Goal: Complete application form: Complete application form

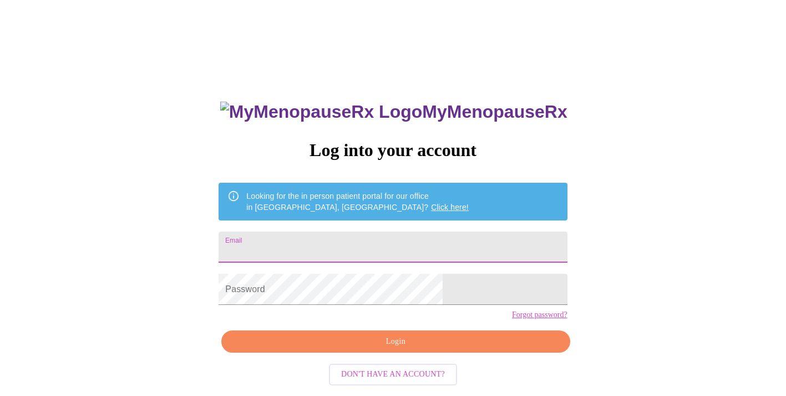
type input "[EMAIL_ADDRESS][DOMAIN_NAME]"
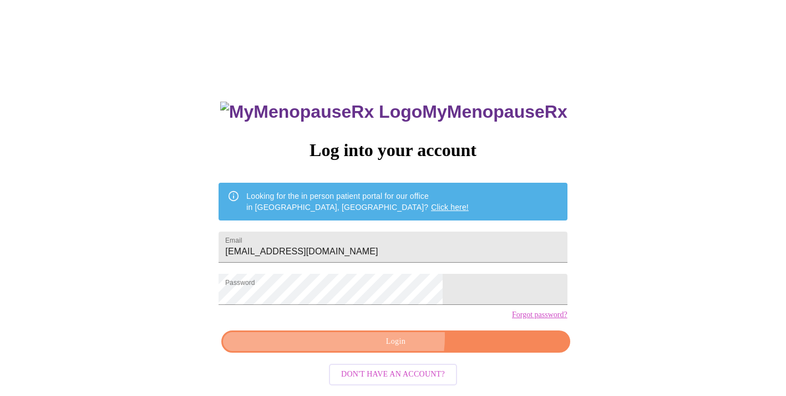
click at [392, 349] on span "Login" at bounding box center [395, 342] width 323 height 14
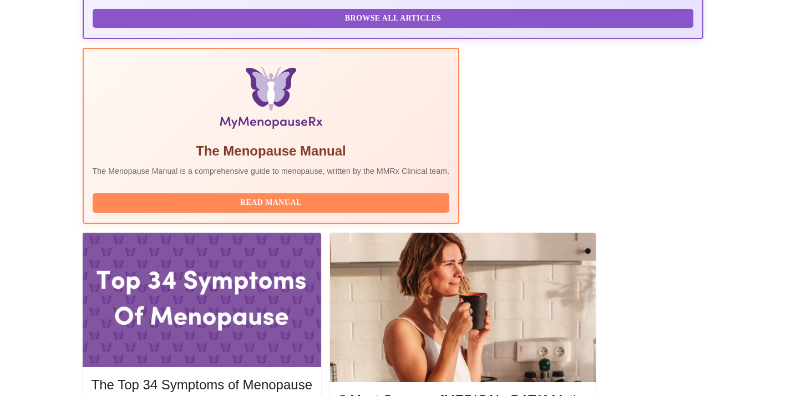
scroll to position [312, 0]
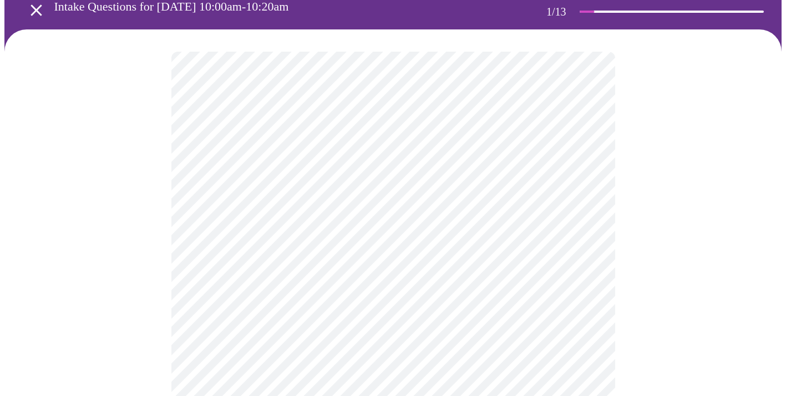
scroll to position [52, 0]
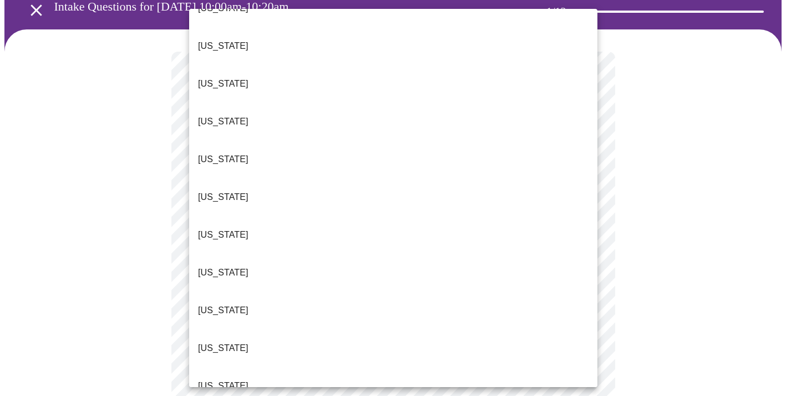
scroll to position [186, 0]
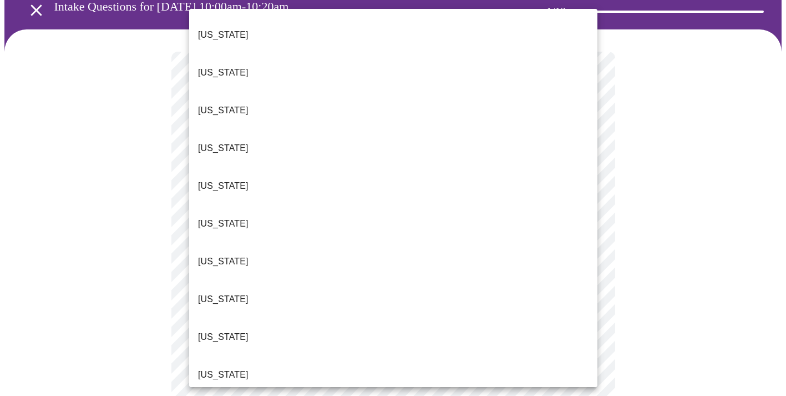
click at [239, 280] on li "[US_STATE]" at bounding box center [393, 299] width 408 height 38
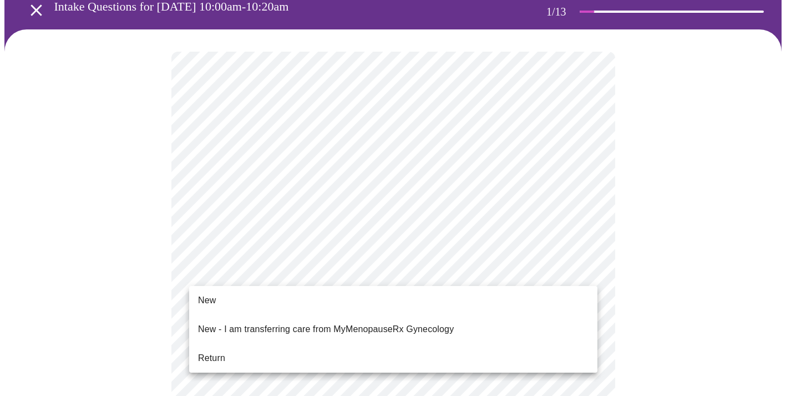
click at [226, 348] on li "Return" at bounding box center [393, 358] width 408 height 20
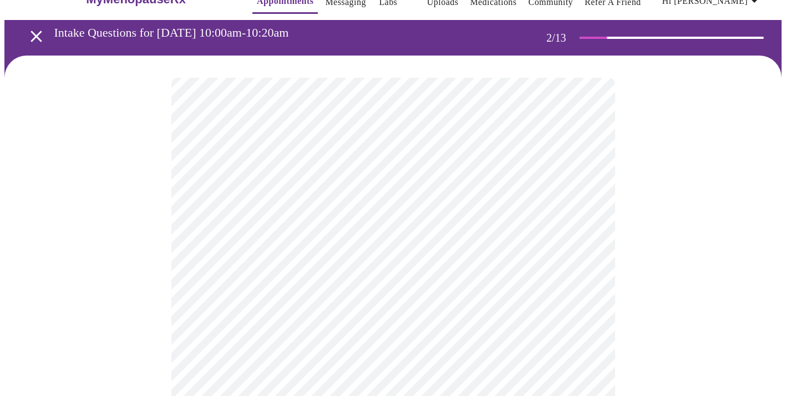
scroll to position [34, 0]
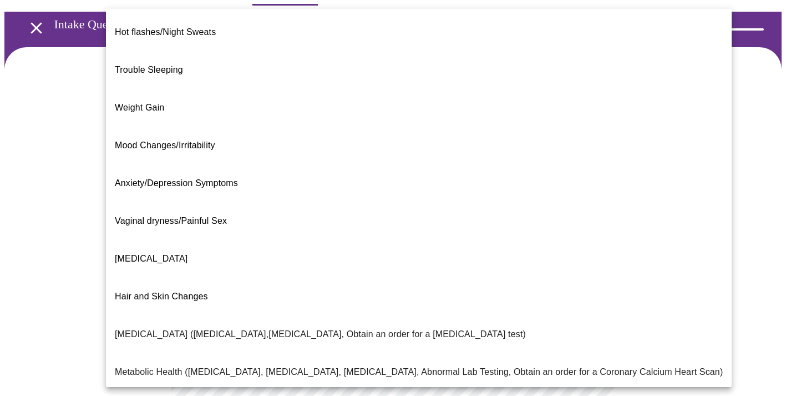
click at [583, 193] on body "MyMenopauseRx Appointments Messaging Labs 1 Uploads Medications Community Refer…" at bounding box center [393, 302] width 778 height 665
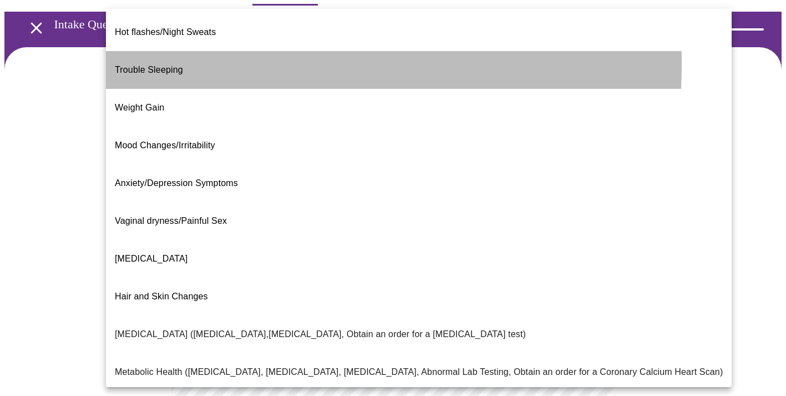
click at [154, 65] on span "Trouble Sleeping" at bounding box center [149, 69] width 68 height 9
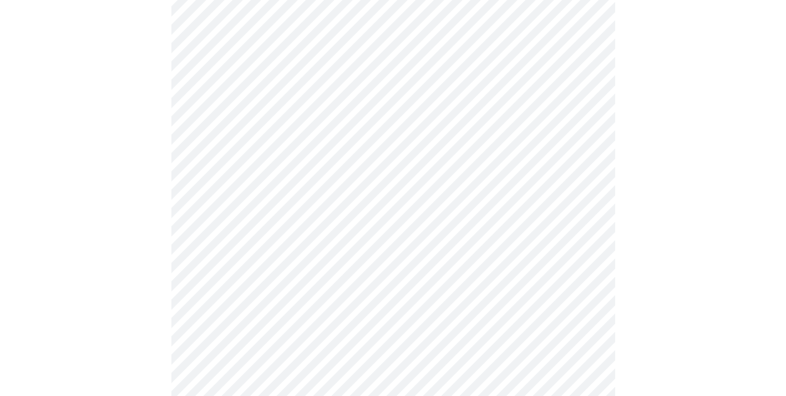
scroll to position [219, 0]
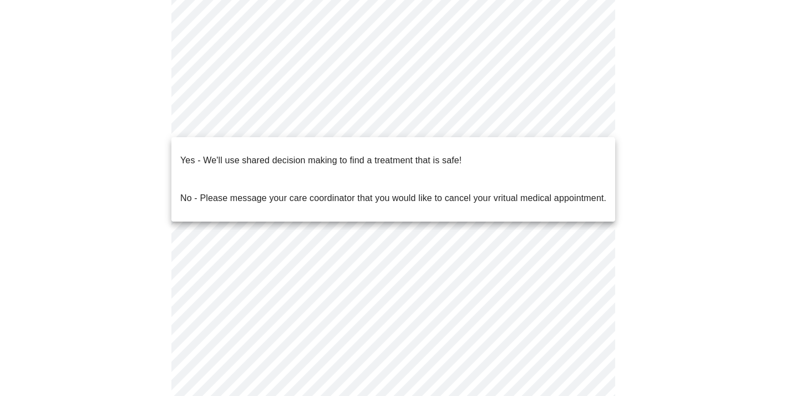
click at [465, 118] on body "MyMenopauseRx Appointments Messaging Labs 1 Uploads Medications Community Refer…" at bounding box center [393, 115] width 778 height 659
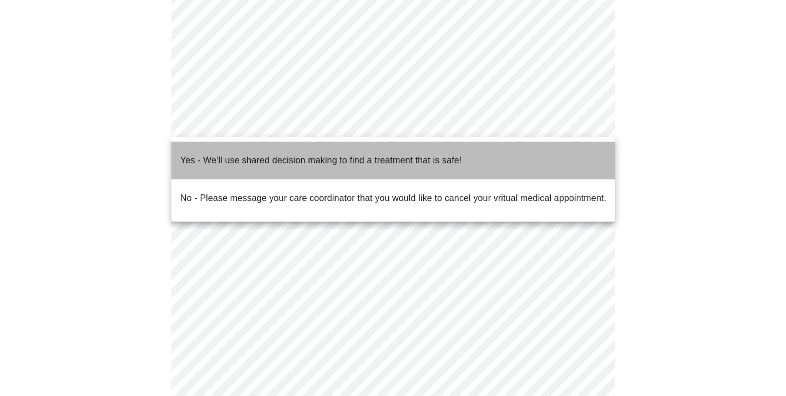
click at [376, 154] on p "Yes - We'll use shared decision making to find a treatment that is safe!" at bounding box center [320, 160] width 281 height 13
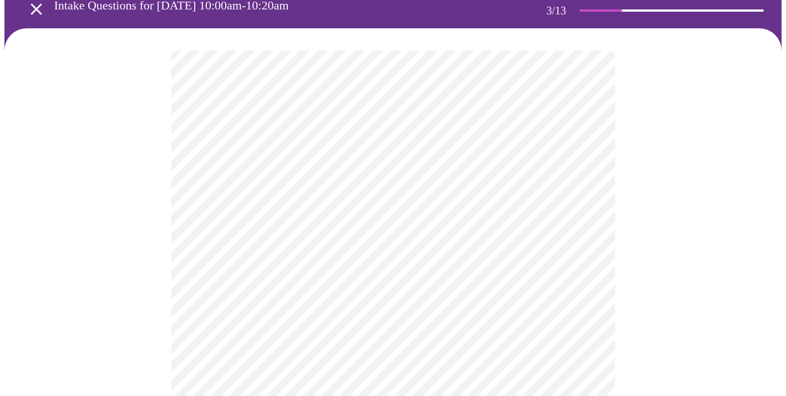
scroll to position [58, 0]
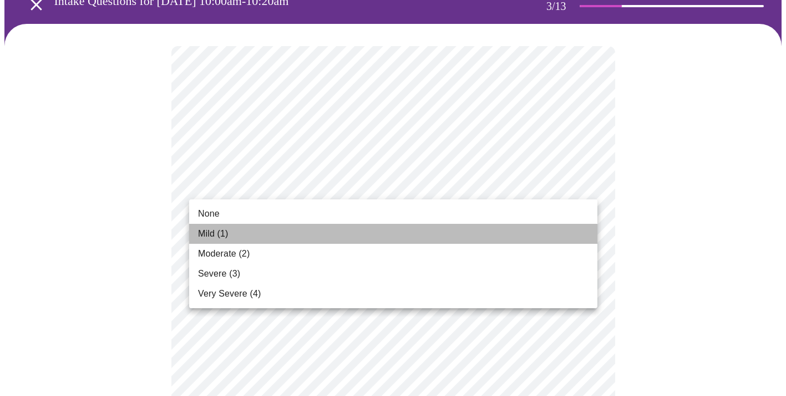
click at [408, 235] on li "Mild (1)" at bounding box center [393, 234] width 408 height 20
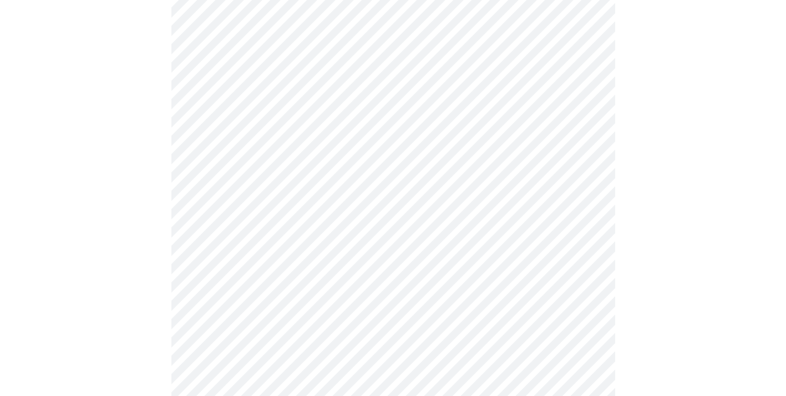
scroll to position [140, 0]
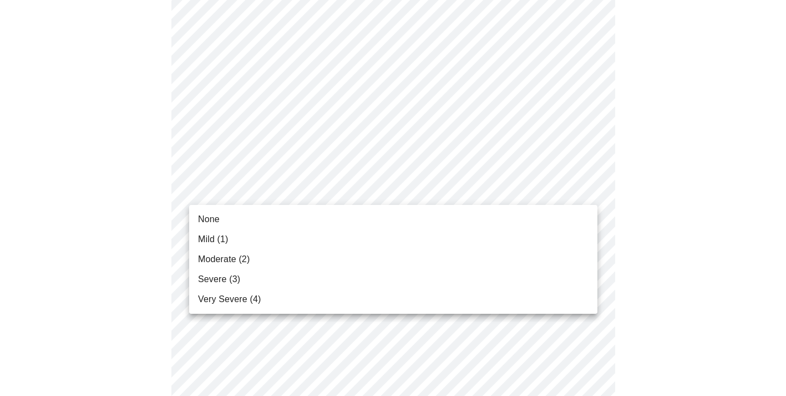
click at [269, 258] on li "Moderate (2)" at bounding box center [393, 259] width 408 height 20
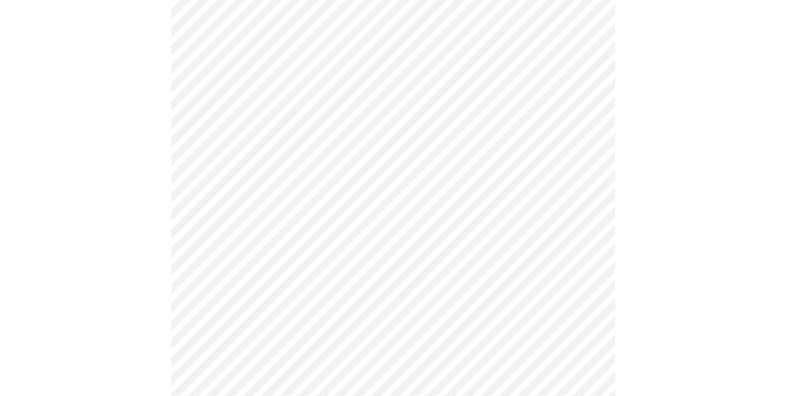
scroll to position [204, 0]
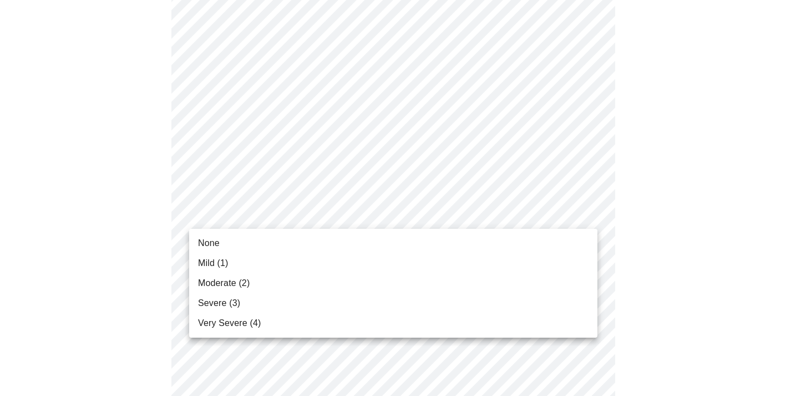
click at [290, 297] on li "Severe (3)" at bounding box center [393, 303] width 408 height 20
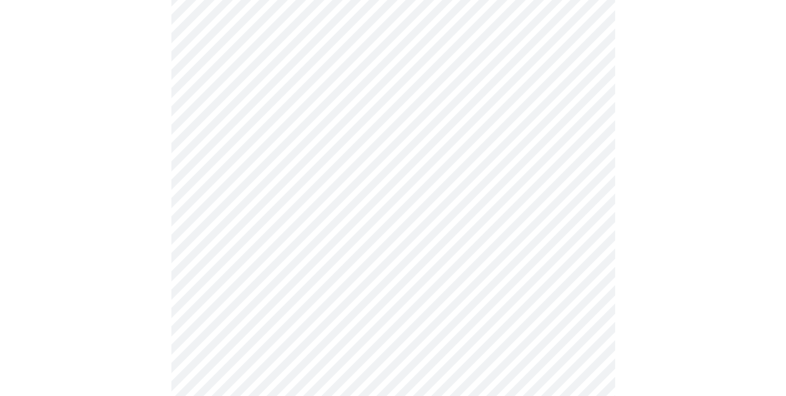
scroll to position [316, 0]
click at [446, 184] on body "MyMenopauseRx Appointments Messaging Labs 1 Uploads Medications Community Refer…" at bounding box center [393, 400] width 778 height 1425
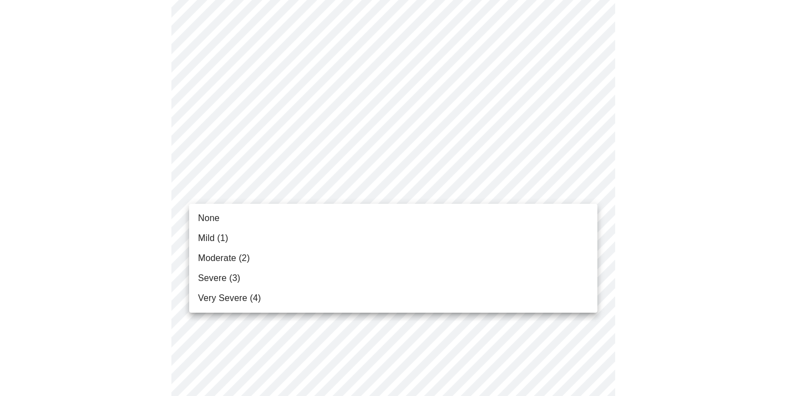
click at [348, 241] on li "Mild (1)" at bounding box center [393, 238] width 408 height 20
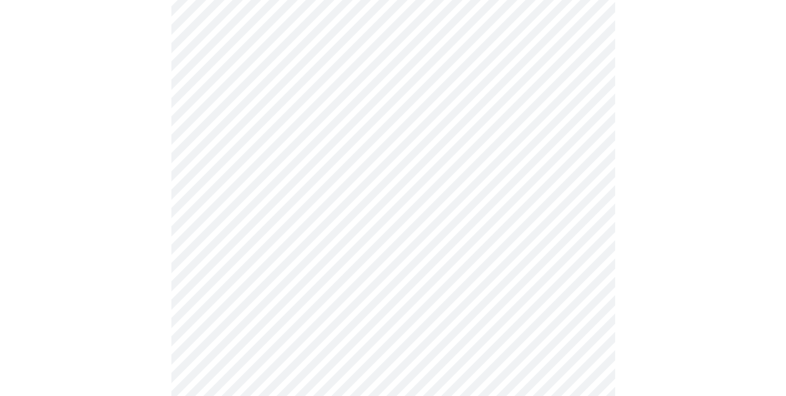
scroll to position [393, 0]
click at [411, 184] on body "MyMenopauseRx Appointments Messaging Labs 1 Uploads Medications Community Refer…" at bounding box center [393, 316] width 778 height 1410
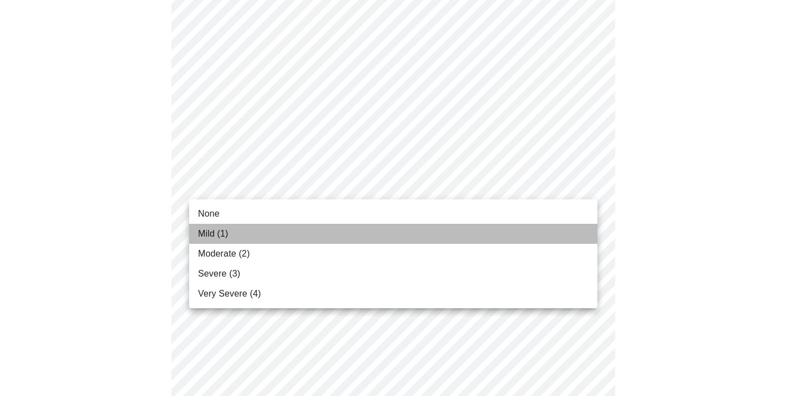
click at [369, 233] on li "Mild (1)" at bounding box center [393, 234] width 408 height 20
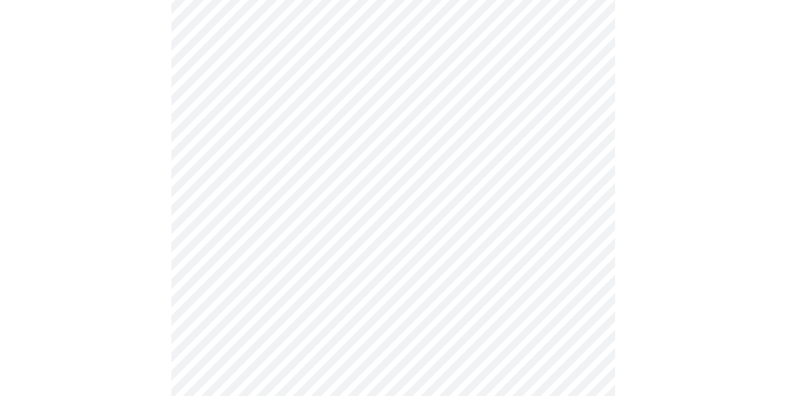
scroll to position [426, 0]
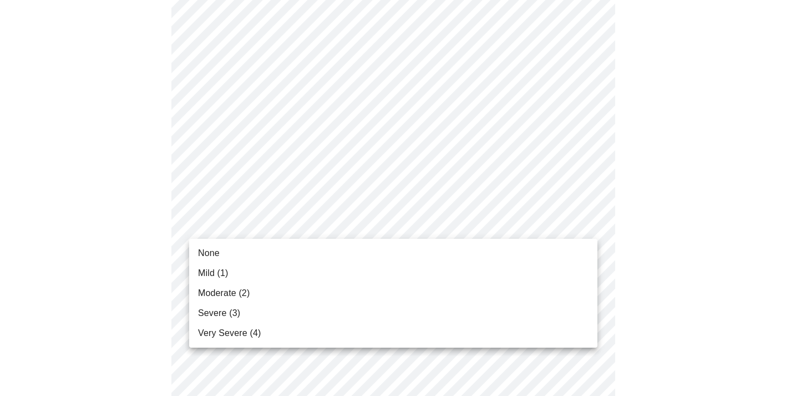
click at [379, 218] on body "MyMenopauseRx Appointments Messaging Labs 1 Uploads Medications Community Refer…" at bounding box center [393, 276] width 778 height 1395
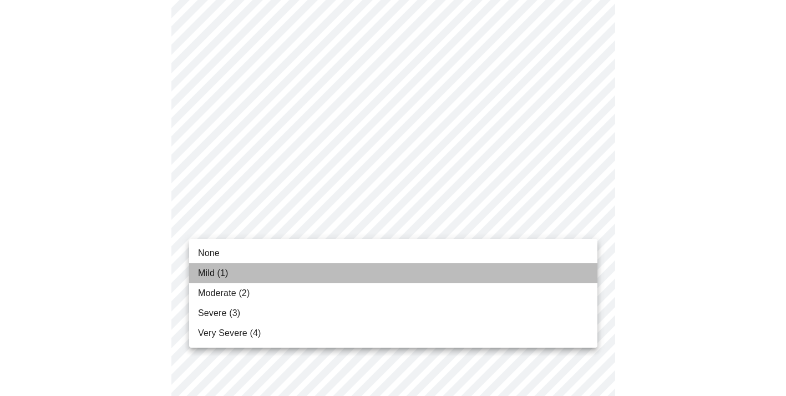
click at [348, 268] on li "Mild (1)" at bounding box center [393, 273] width 408 height 20
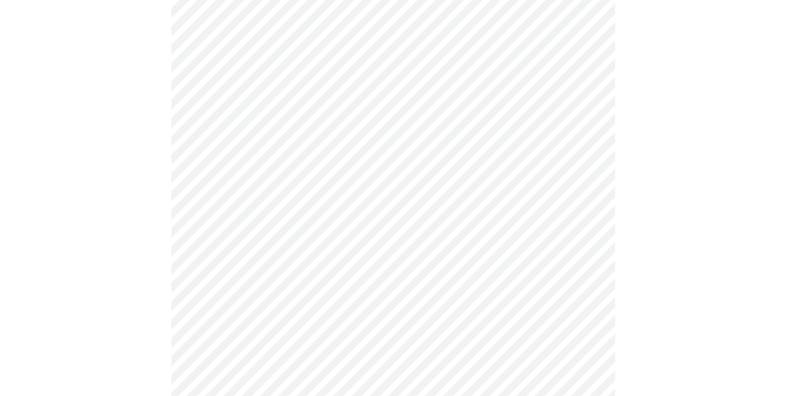
scroll to position [597, 0]
click at [337, 141] on body "MyMenopauseRx Appointments Messaging Labs 1 Uploads Medications Community Refer…" at bounding box center [393, 98] width 778 height 1380
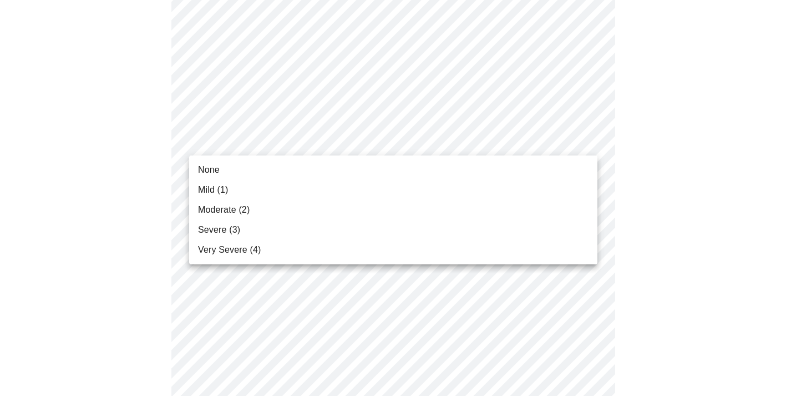
click at [270, 225] on li "Severe (3)" at bounding box center [393, 230] width 408 height 20
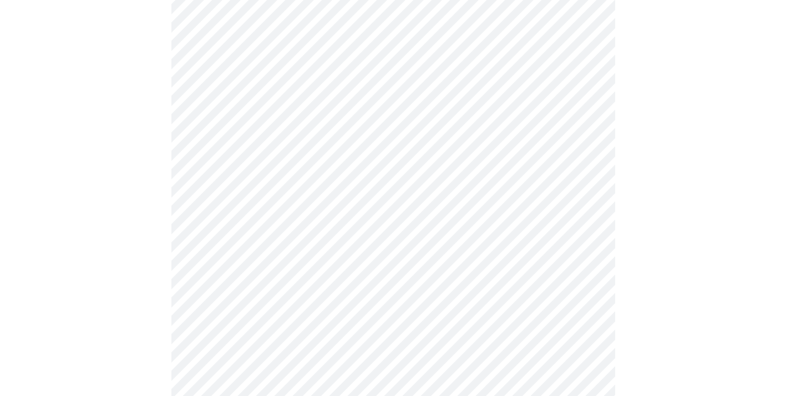
scroll to position [648, 0]
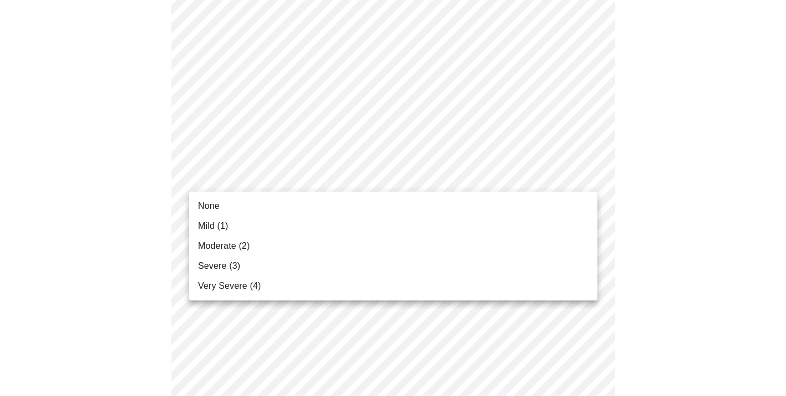
click at [359, 165] on body "MyMenopauseRx Appointments Messaging Labs 1 Uploads Medications Community Refer…" at bounding box center [393, 38] width 778 height 1365
click at [270, 273] on li "Severe (3)" at bounding box center [393, 266] width 408 height 20
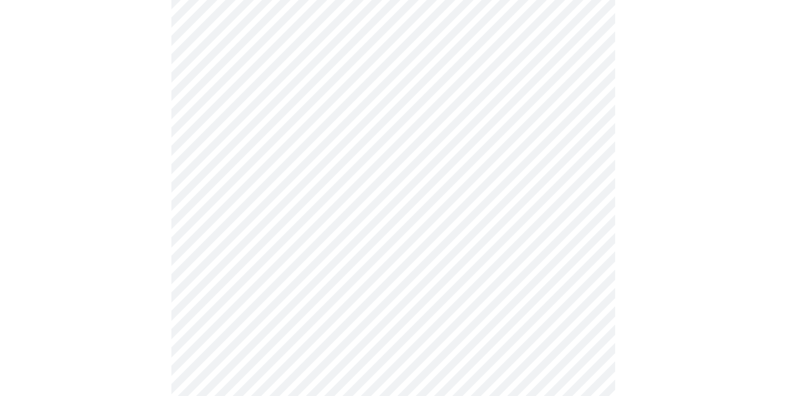
scroll to position [748, 0]
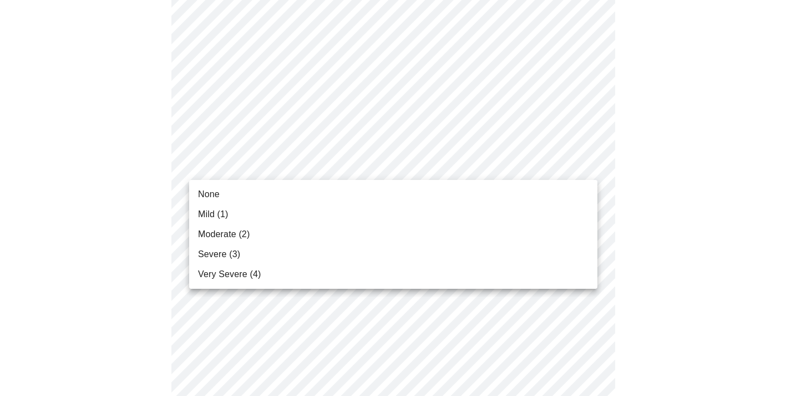
click at [320, 200] on li "None" at bounding box center [393, 194] width 408 height 20
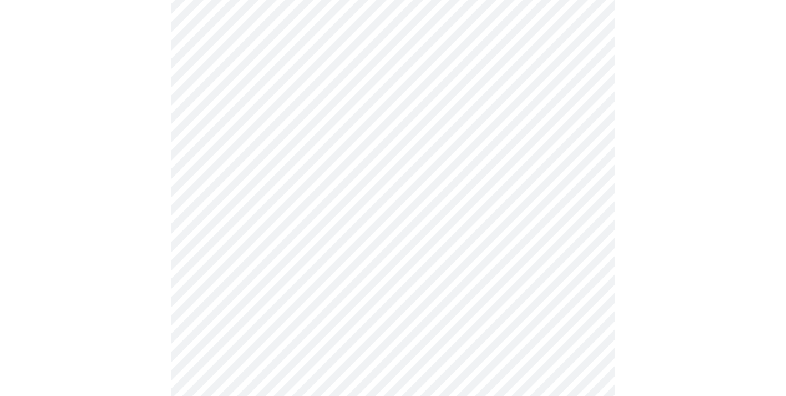
scroll to position [817, 0]
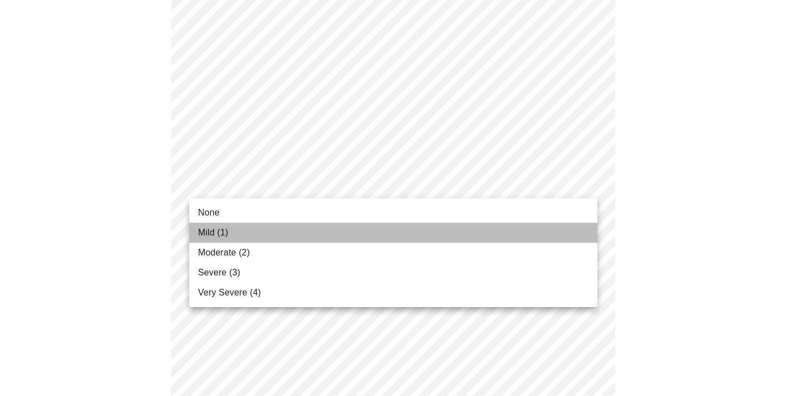
click at [289, 231] on li "Mild (1)" at bounding box center [393, 233] width 408 height 20
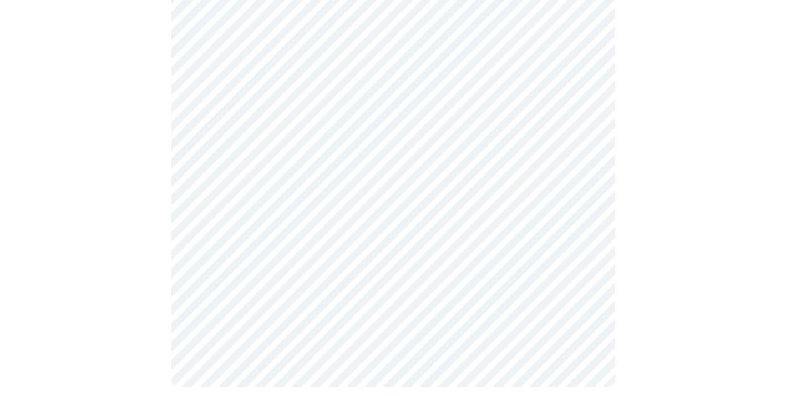
scroll to position [925, 0]
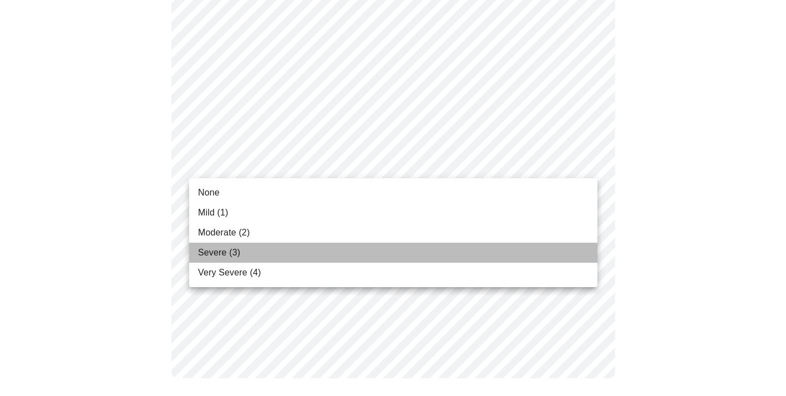
click at [220, 249] on span "Severe (3)" at bounding box center [219, 252] width 42 height 13
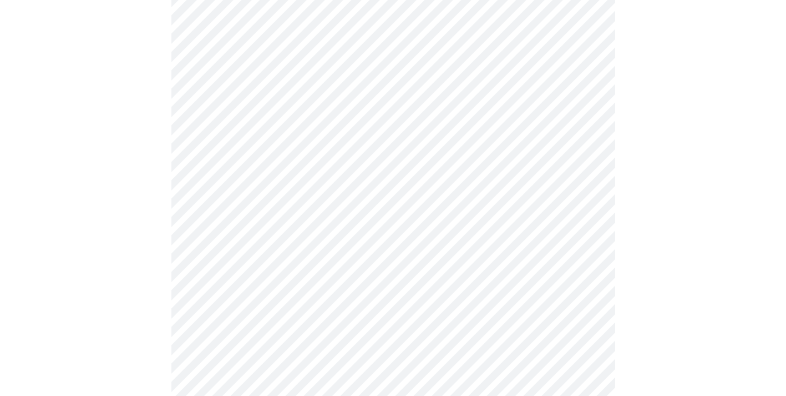
scroll to position [566, 0]
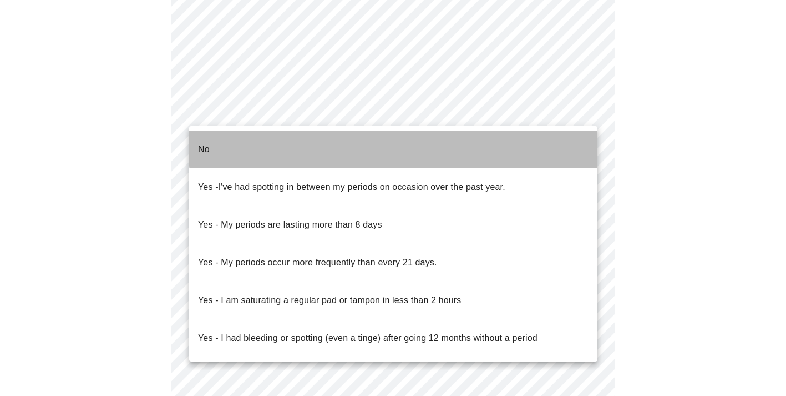
click at [422, 143] on li "No" at bounding box center [393, 149] width 408 height 38
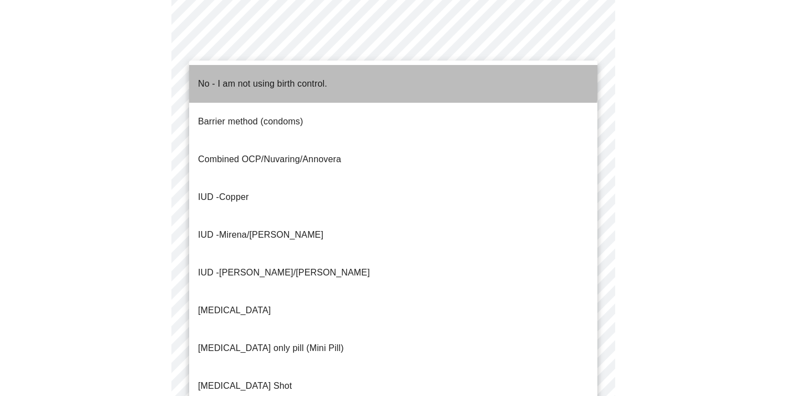
click at [390, 78] on li "No - I am not using birth control." at bounding box center [393, 84] width 408 height 38
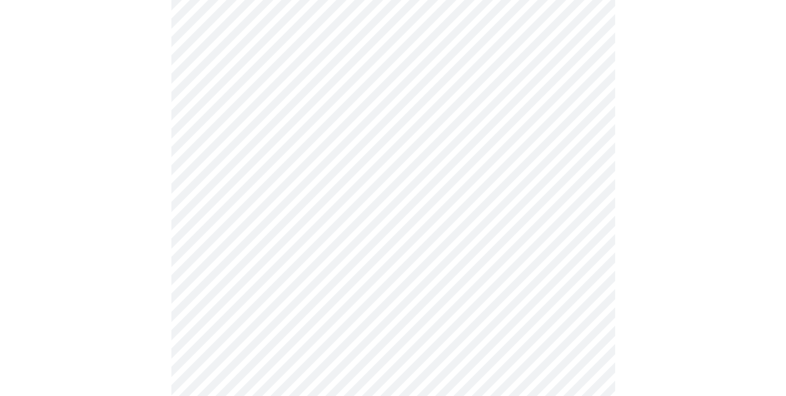
scroll to position [643, 0]
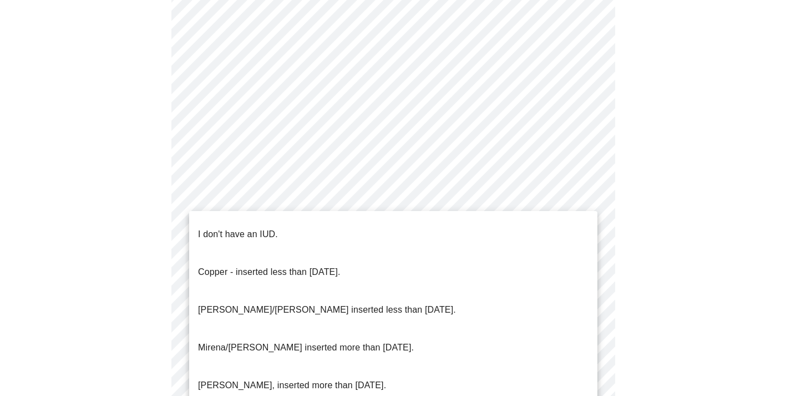
click at [351, 225] on li "I don't have an IUD." at bounding box center [393, 234] width 408 height 38
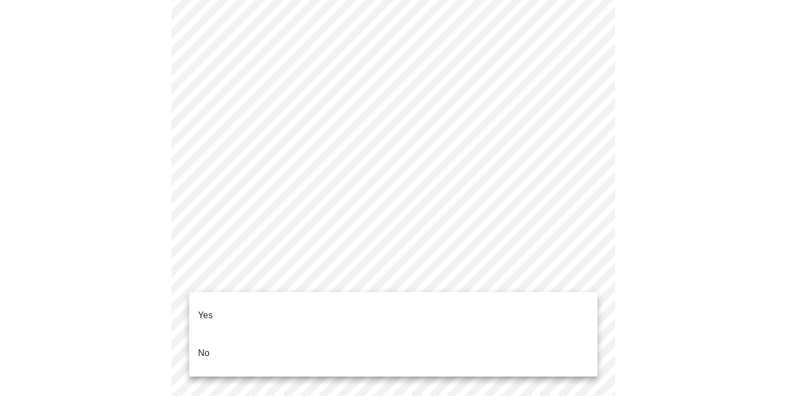
click at [317, 307] on li "Yes" at bounding box center [393, 315] width 408 height 38
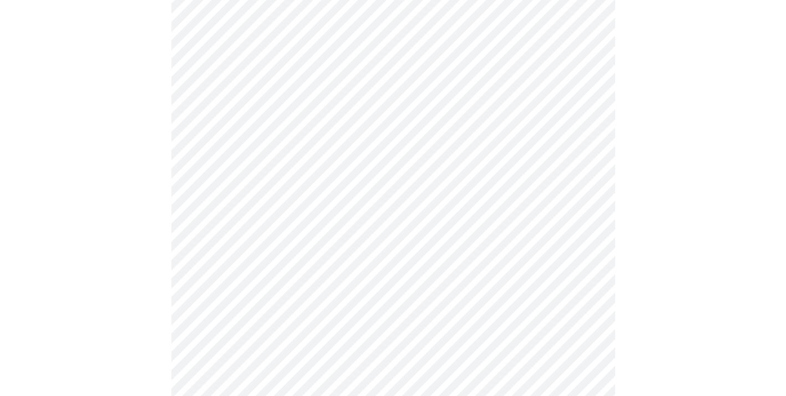
scroll to position [209, 0]
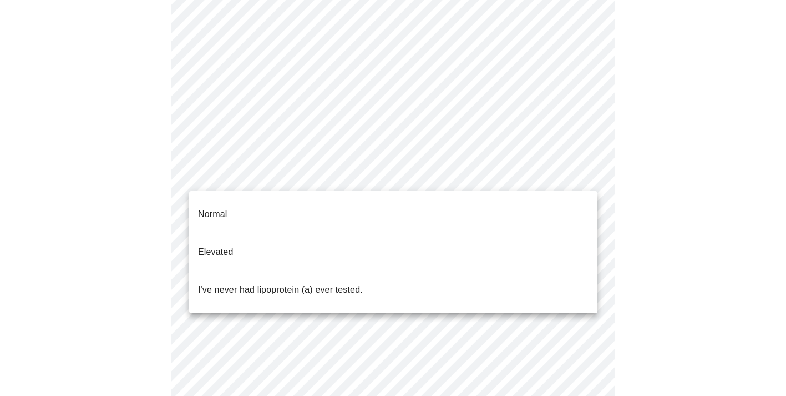
click at [584, 174] on body "MyMenopauseRx Appointments Messaging Labs 1 Uploads Medications Community Refer…" at bounding box center [393, 205] width 778 height 820
click at [348, 283] on p "I've never had lipoprotein (a) ever tested." at bounding box center [280, 289] width 165 height 13
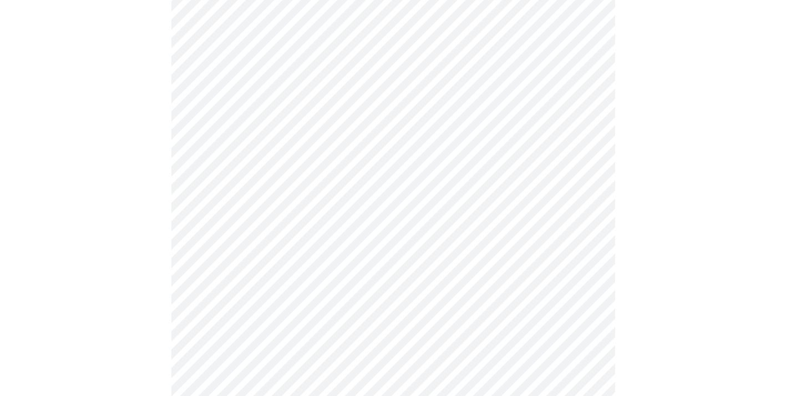
scroll to position [2979, 0]
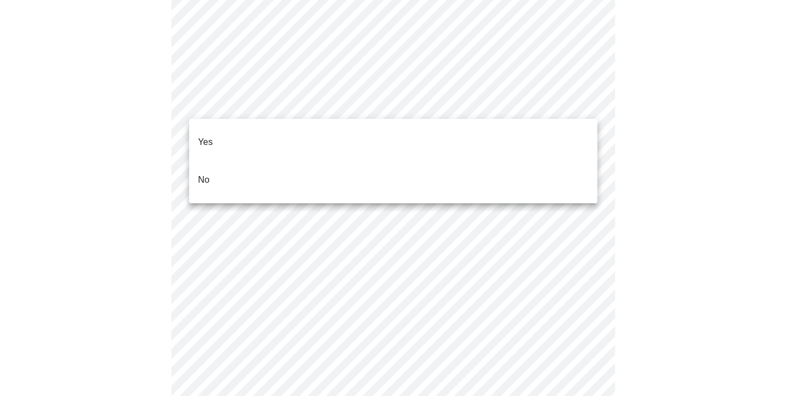
click at [379, 165] on li "No" at bounding box center [393, 180] width 408 height 38
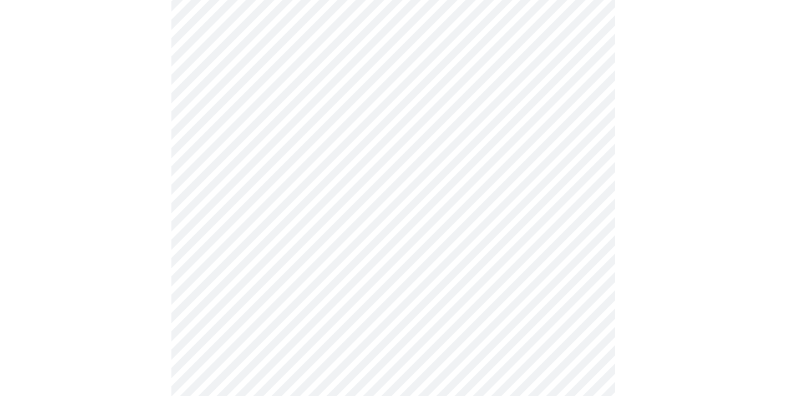
scroll to position [505, 0]
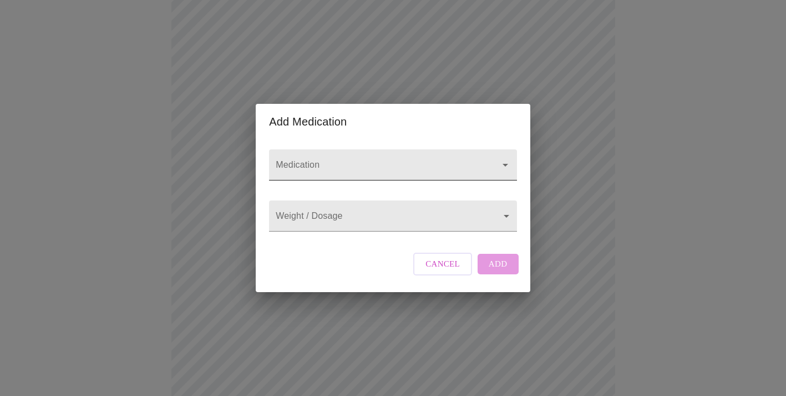
click at [370, 160] on input "Medication" at bounding box center [377, 170] width 207 height 21
type input "ivig"
click at [376, 218] on body "MyMenopauseRx Appointments Messaging Labs 1 Uploads Medications Community Refer…" at bounding box center [393, 121] width 778 height 1242
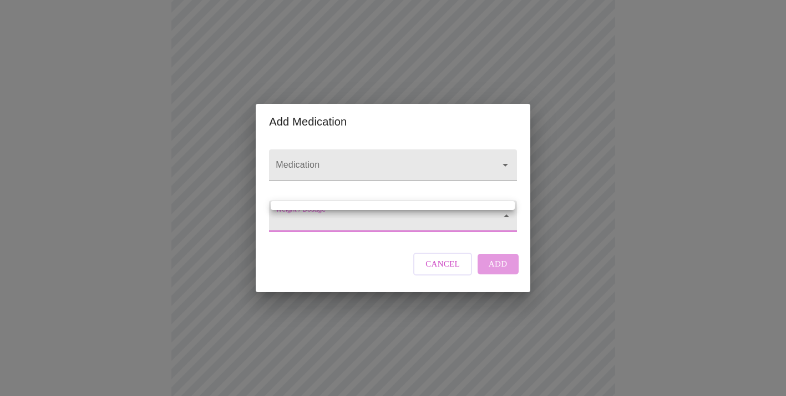
click at [431, 150] on div at bounding box center [393, 198] width 786 height 396
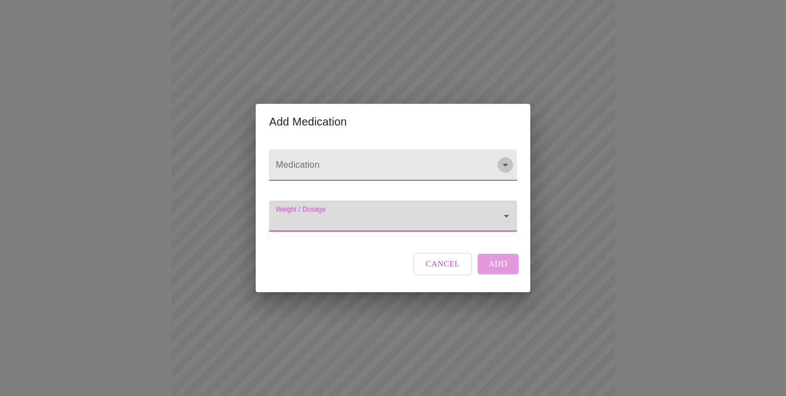
click at [503, 159] on icon "Open" at bounding box center [505, 164] width 13 height 13
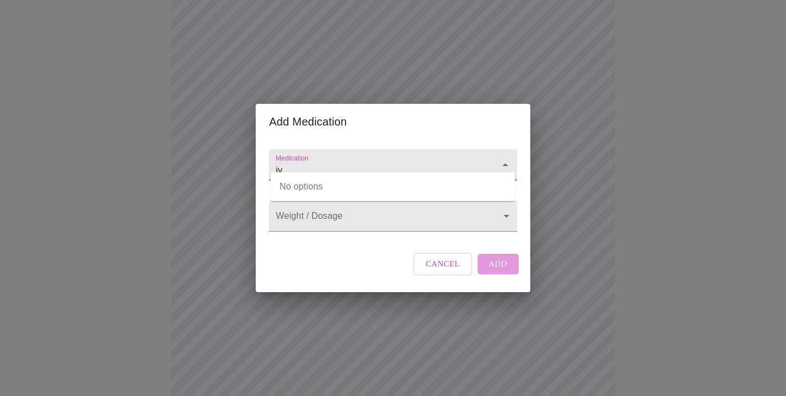
type input "i"
click at [421, 160] on input "IVIG" at bounding box center [377, 170] width 207 height 21
type input "IVIG"
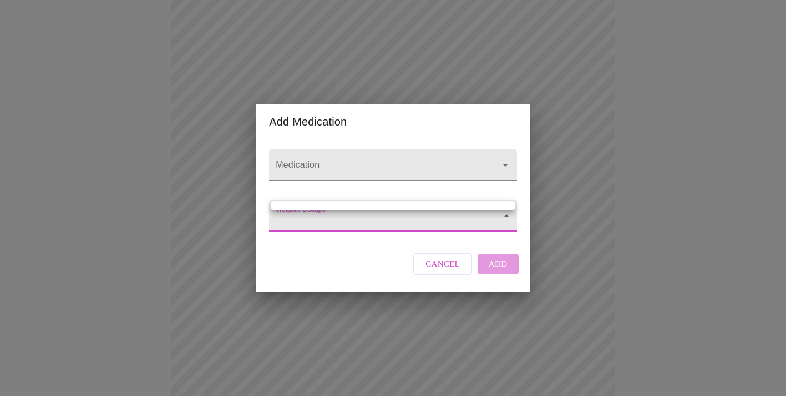
click at [376, 215] on body "MyMenopauseRx Appointments Messaging Labs 1 Uploads Medications Community Refer…" at bounding box center [393, 121] width 778 height 1242
click at [321, 190] on div at bounding box center [393, 198] width 786 height 396
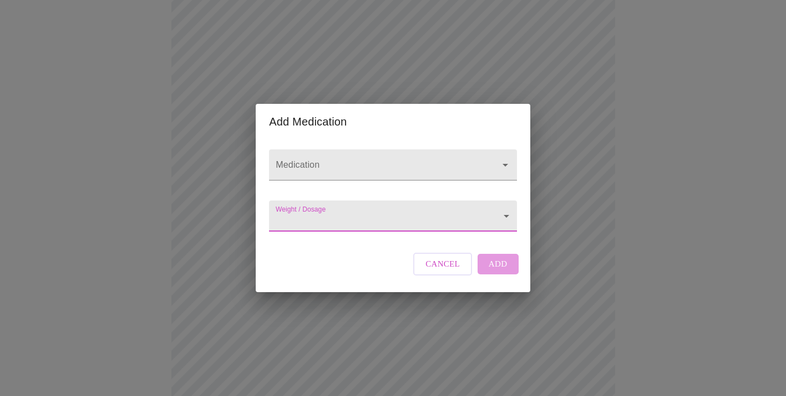
click at [319, 220] on body "MyMenopauseRx Appointments Messaging Labs 1 Uploads Medications Community Refer…" at bounding box center [393, 121] width 778 height 1242
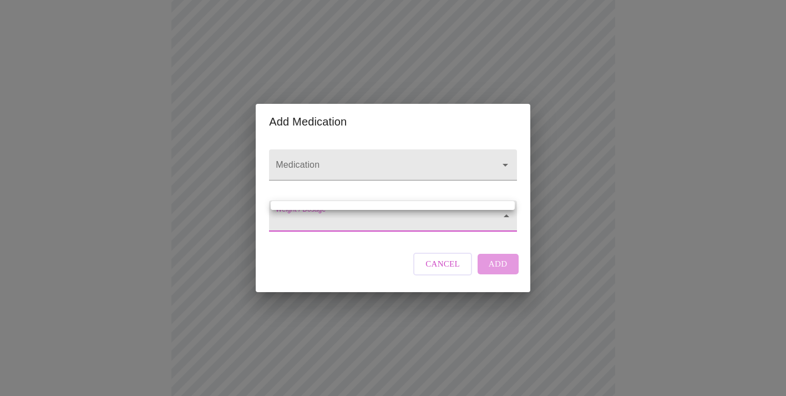
click at [326, 251] on div at bounding box center [393, 198] width 786 height 396
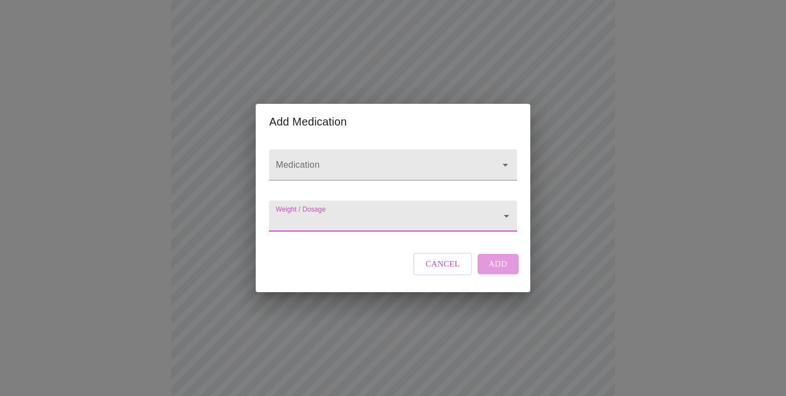
click at [503, 275] on div "Cancel Add" at bounding box center [466, 263] width 110 height 33
click at [467, 149] on div at bounding box center [393, 164] width 248 height 31
type input "a"
click at [506, 160] on icon "Close" at bounding box center [505, 164] width 13 height 13
click at [499, 159] on icon "Open" at bounding box center [505, 164] width 13 height 13
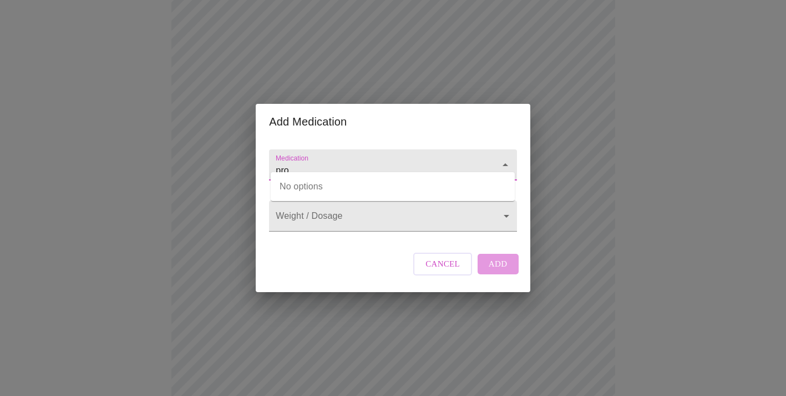
type input "pro"
click at [329, 167] on input "Medication" at bounding box center [377, 170] width 207 height 21
click at [324, 223] on body "MyMenopauseRx Appointments Messaging Labs 1 Uploads Medications Community Refer…" at bounding box center [393, 121] width 778 height 1242
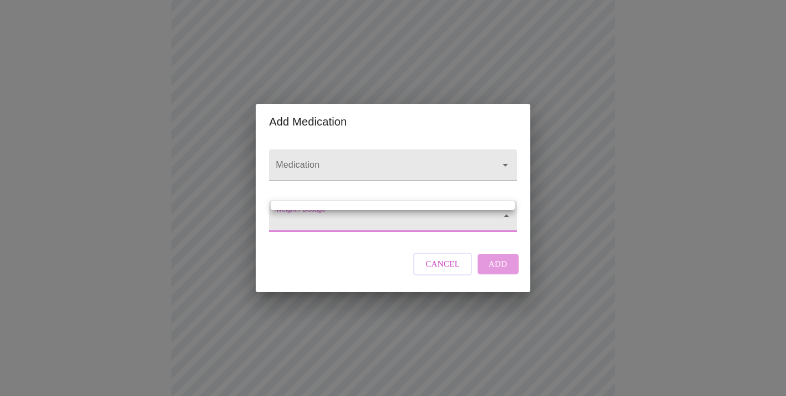
click at [335, 164] on div at bounding box center [393, 198] width 786 height 396
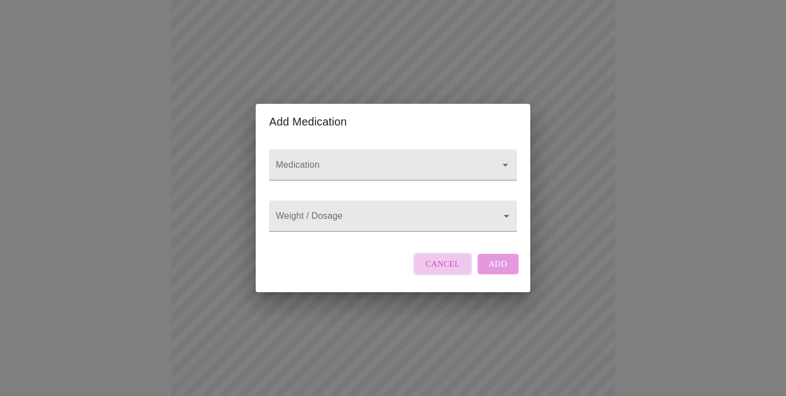
click at [458, 271] on span "Cancel" at bounding box center [443, 263] width 34 height 14
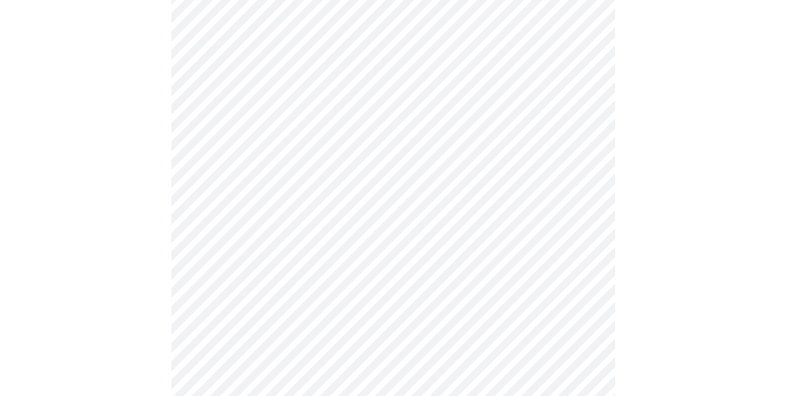
scroll to position [506, 0]
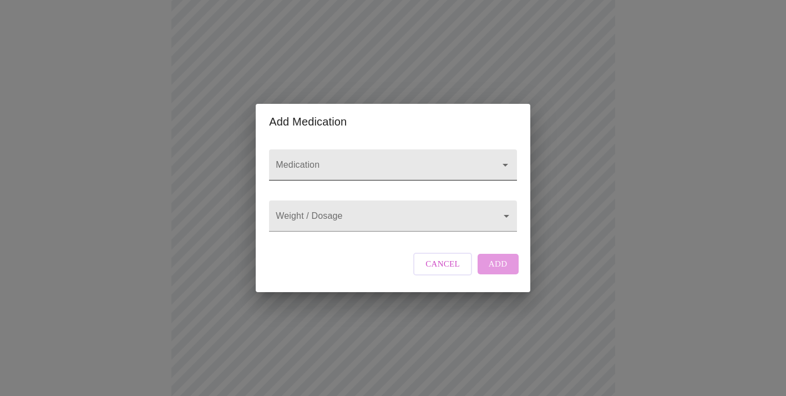
click at [395, 160] on input "Medication" at bounding box center [377, 170] width 207 height 21
type input "pro"
click at [449, 271] on span "Cancel" at bounding box center [443, 263] width 34 height 14
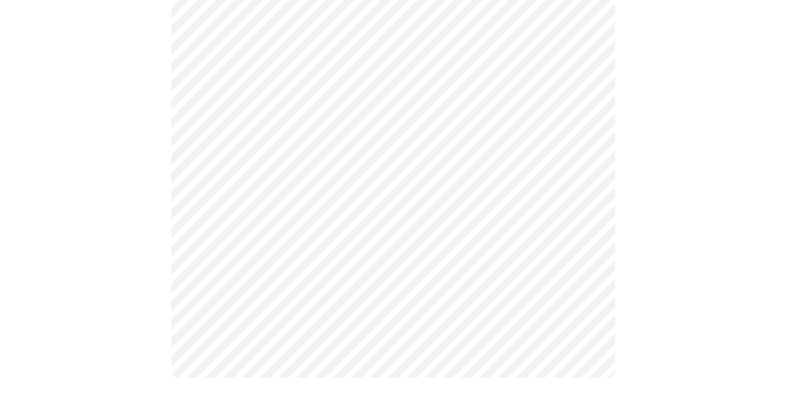
scroll to position [846, 0]
